Goal: Navigation & Orientation: Find specific page/section

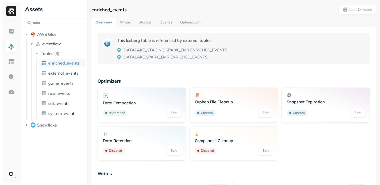
scroll to position [128, 0]
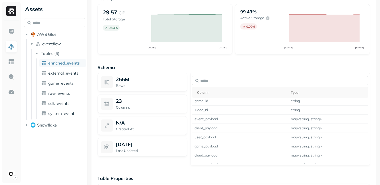
click at [10, 12] on img at bounding box center [11, 11] width 10 height 10
click at [12, 12] on img at bounding box center [11, 11] width 10 height 10
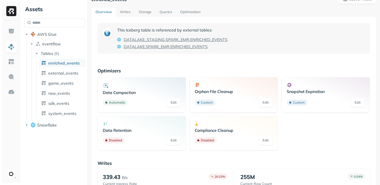
scroll to position [4, 0]
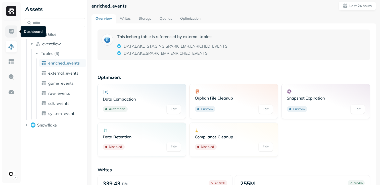
click at [13, 31] on img at bounding box center [11, 31] width 7 height 7
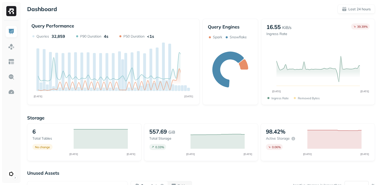
click at [13, 12] on img at bounding box center [11, 11] width 10 height 10
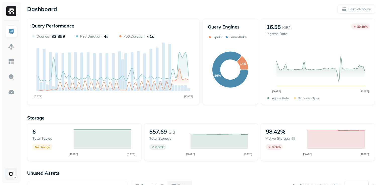
click at [13, 173] on html "Dashboard Last 24 hours Query Performance OCT [DATE] Queries 32,859 P90 Duratio…" at bounding box center [190, 140] width 380 height 280
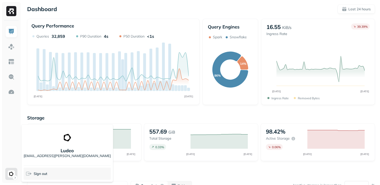
click at [39, 173] on span "Sign out" at bounding box center [41, 173] width 14 height 5
